Goal: Check status: Check status

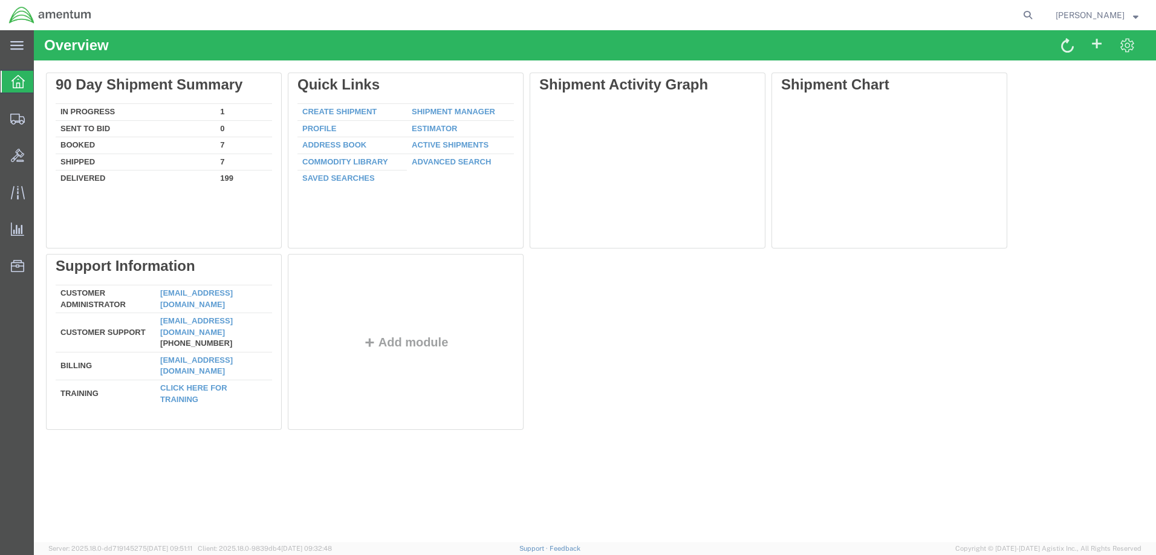
click at [1036, 9] on agx-global-search at bounding box center [844, 15] width 387 height 30
click at [1036, 11] on icon at bounding box center [1027, 15] width 17 height 17
click at [916, 13] on input "search" at bounding box center [834, 15] width 367 height 29
type input "50433502"
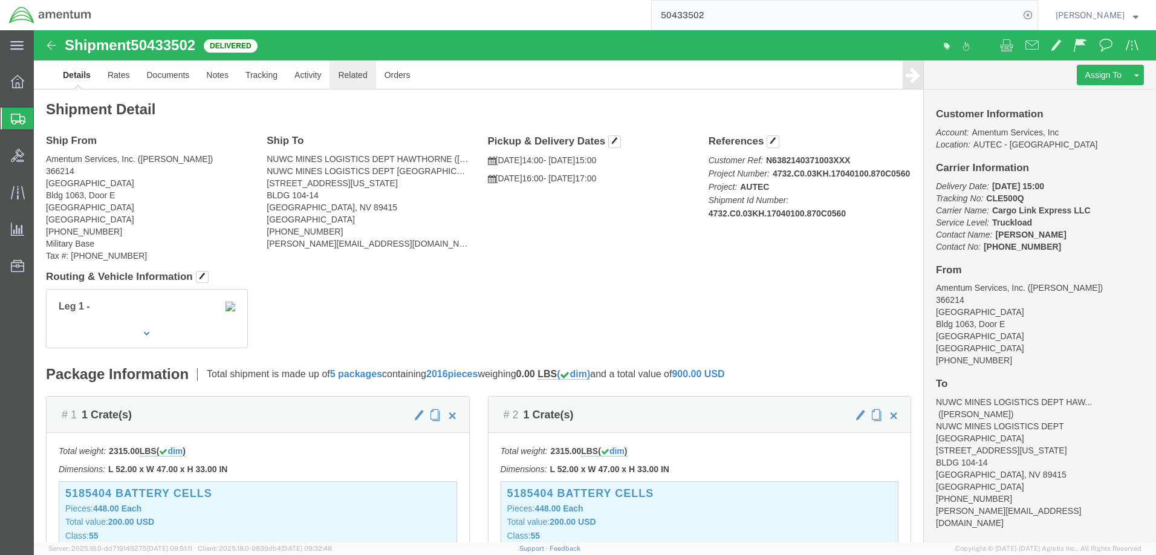
scroll to position [95, 0]
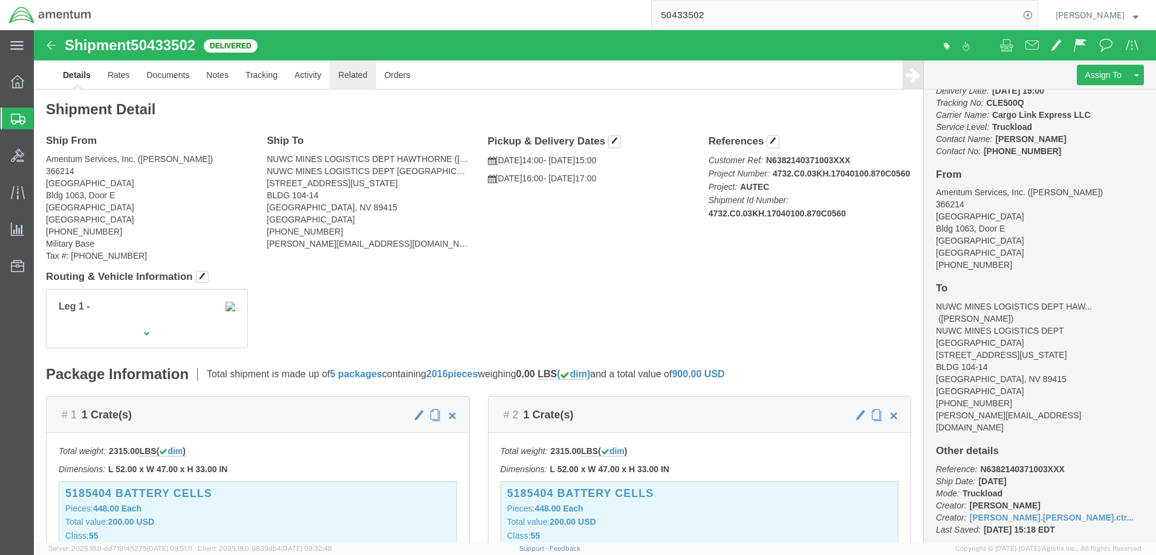
click link "Related"
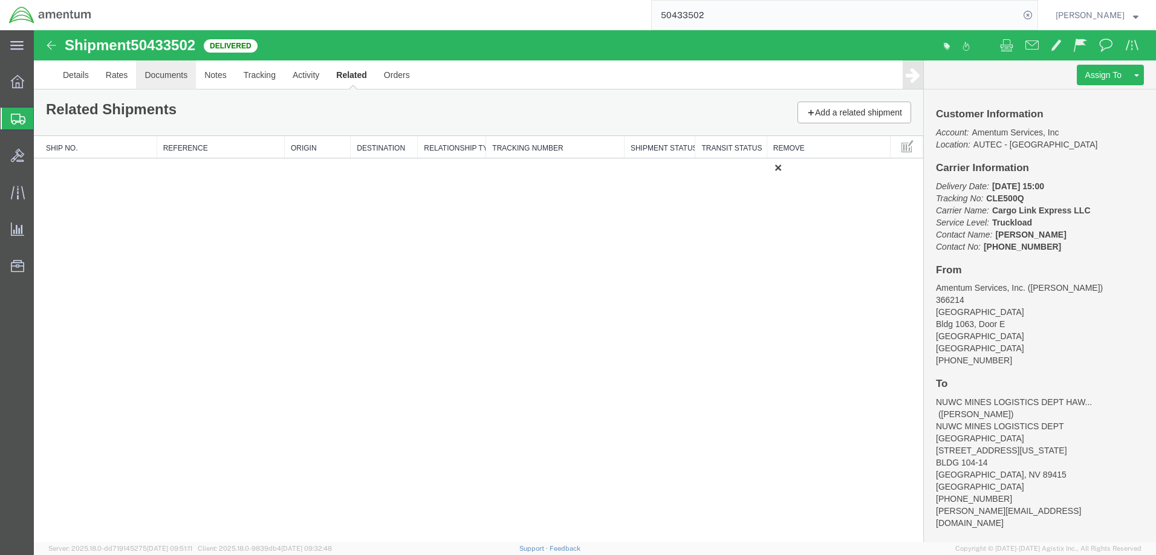
click at [175, 77] on link "Documents" at bounding box center [166, 74] width 60 height 29
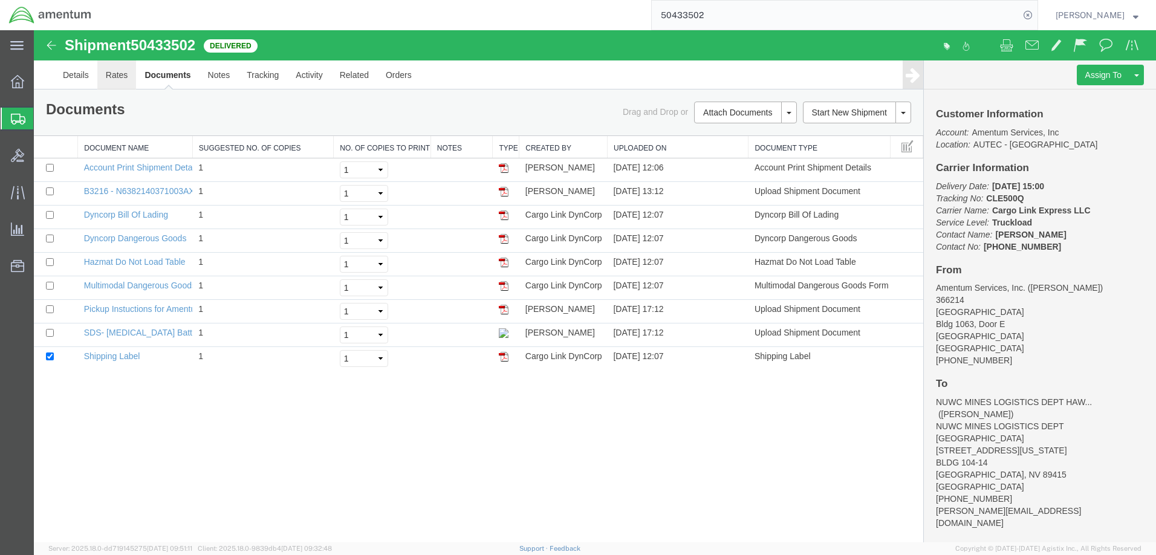
click at [126, 76] on link "Rates" at bounding box center [116, 74] width 39 height 29
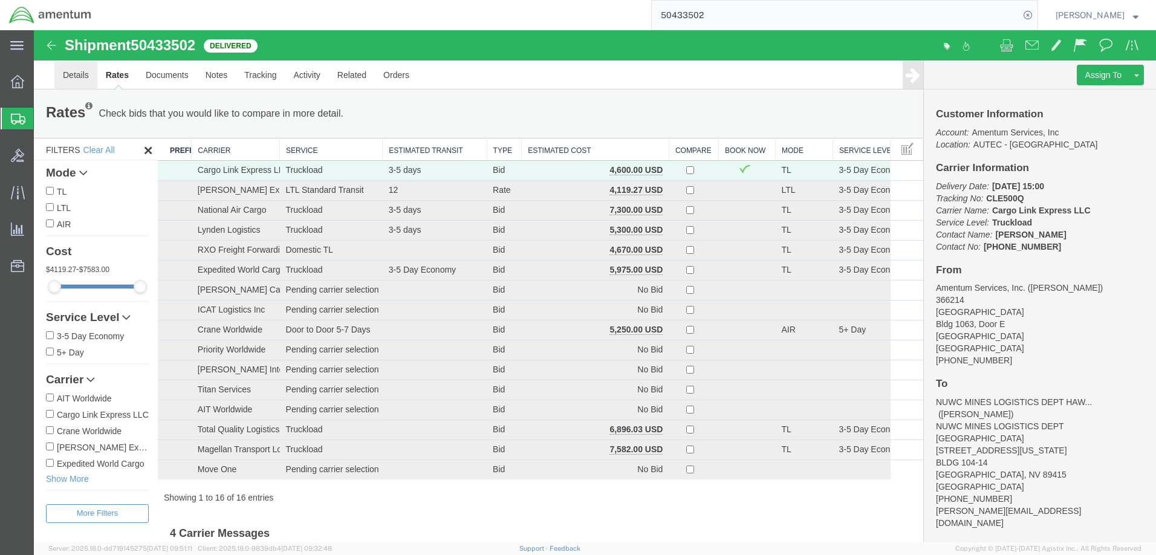
click at [70, 80] on link "Details" at bounding box center [75, 74] width 43 height 29
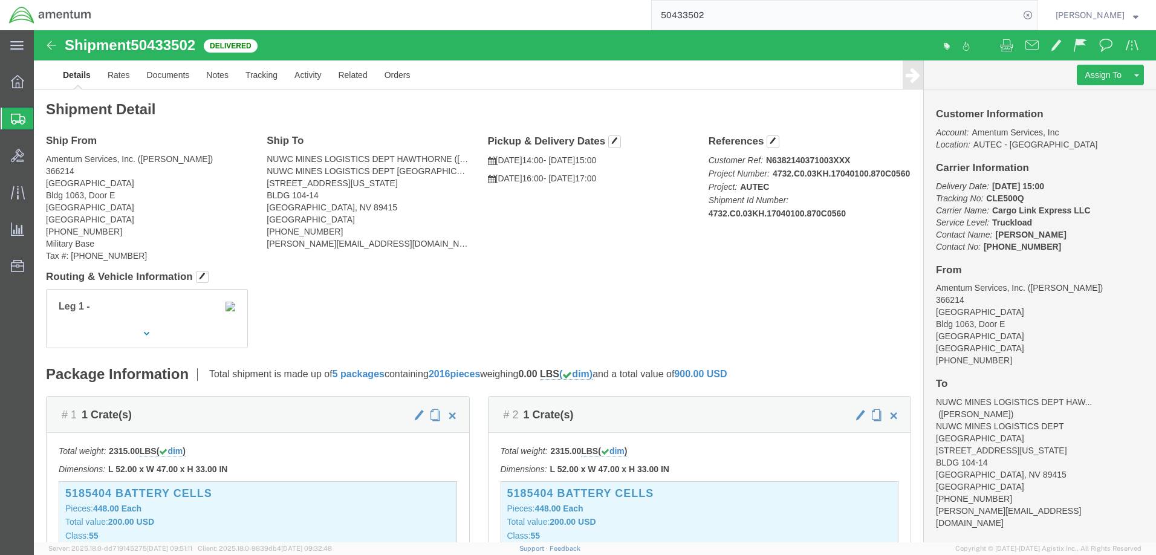
click p "Customer Ref: N6382140371003XXX Project Number: 4732.C0.03KH.17040100.870C0560 …"
click div "References Customer Ref: N6382140371003XXX Project Number: 4732.C0.03KH.1704010…"
click b "4732.C0.03KH.17040100.870C0560"
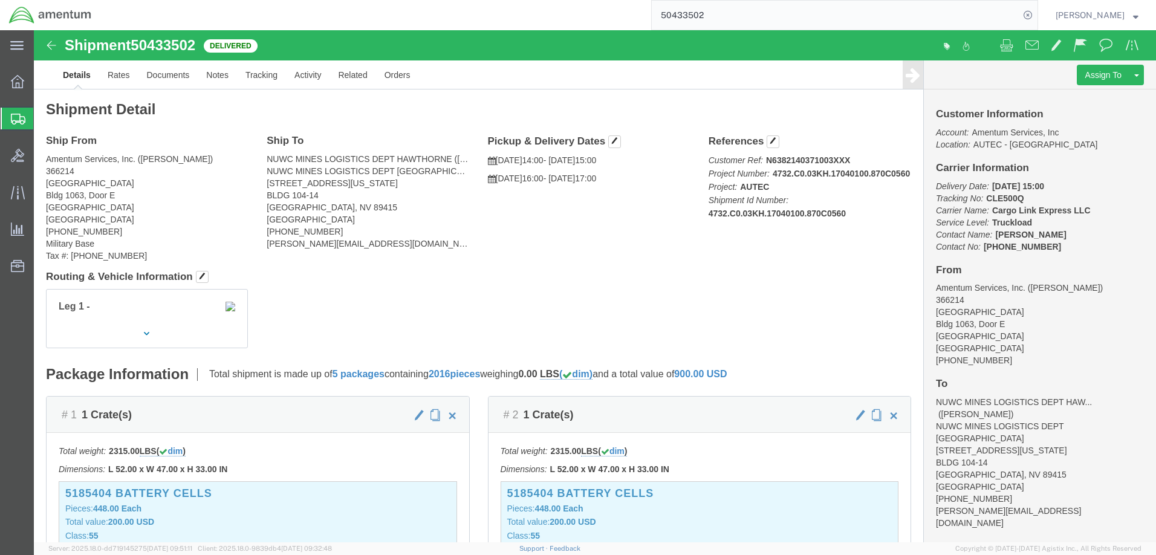
click b "4732.C0.03KH.17040100.870C0560"
drag, startPoint x: 767, startPoint y: 196, endPoint x: 801, endPoint y: 197, distance: 33.8
click b "4732.C0.03KH.17040100.870C0560"
